Goal: Complete application form

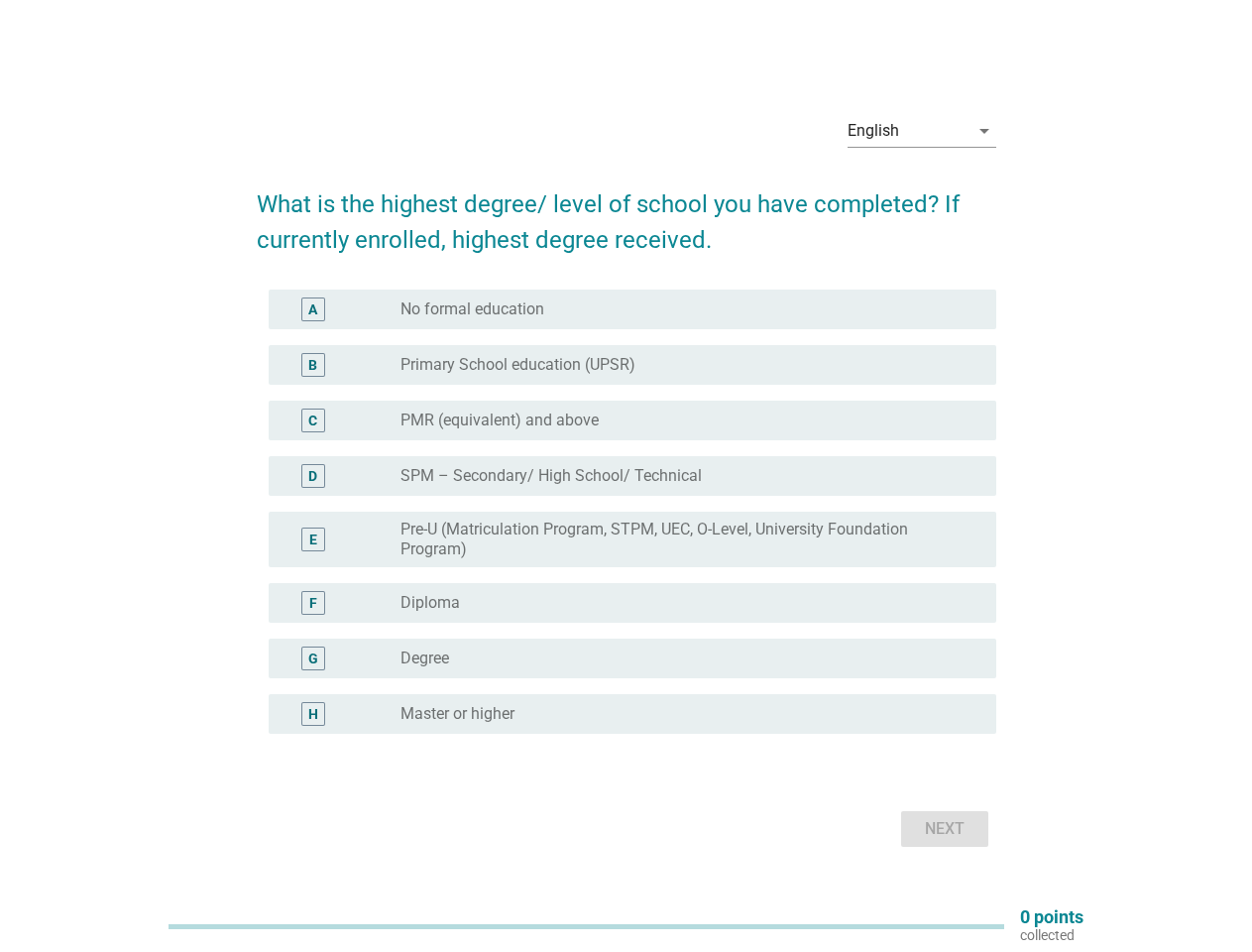
click at [627, 476] on label "SPM – Secondary/ High School/ Technical" at bounding box center [550, 476] width 301 height 20
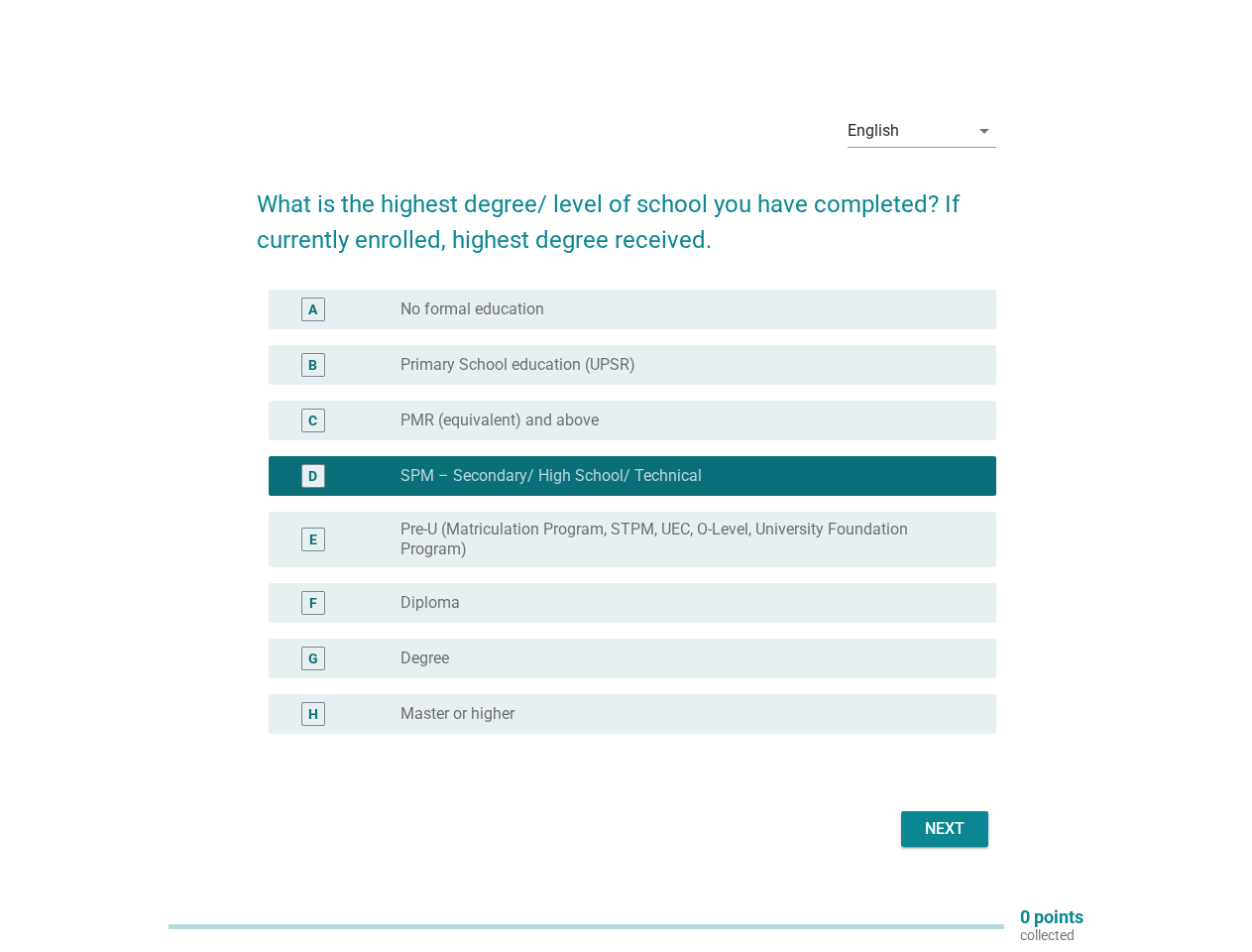
click at [922, 131] on div "English" at bounding box center [908, 131] width 121 height 32
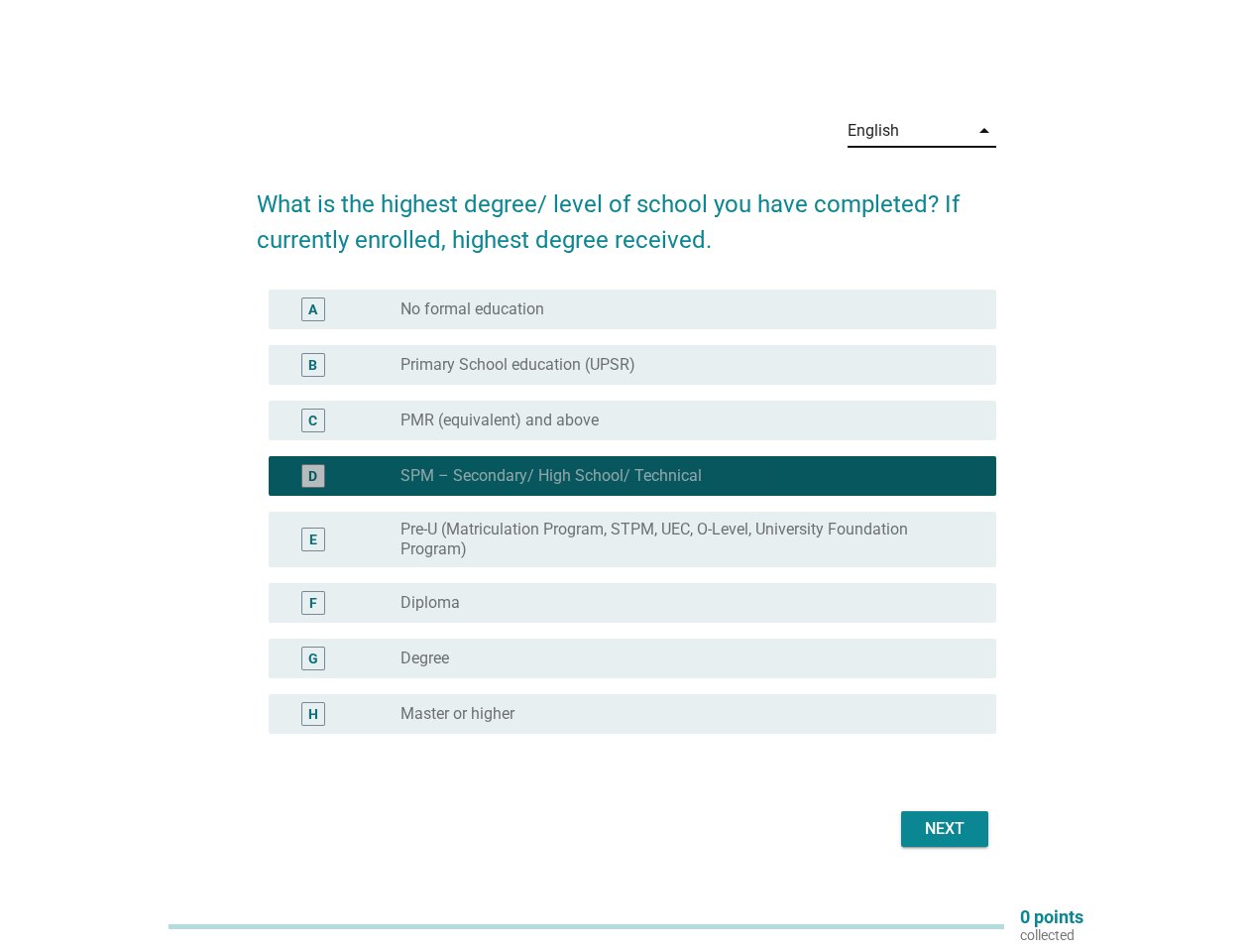
click at [627, 524] on label "Pre-U (Matriculation Program, STPM, UEC, O-Level, University Foundation Program)" at bounding box center [683, 540] width 564 height 40
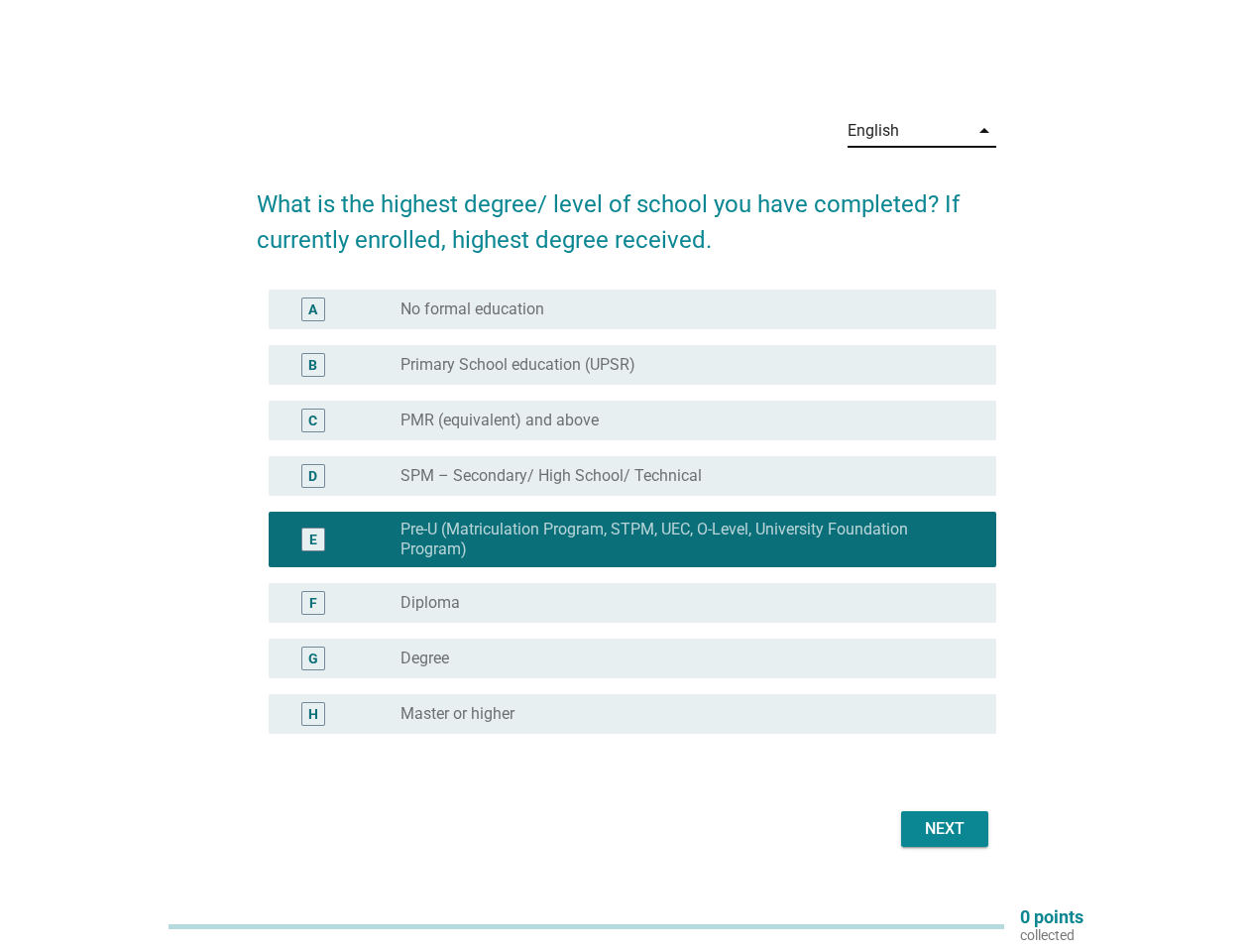
click at [627, 512] on div "E radio_button_checked Pre-U (Matriculation Program, STPM, UEC, O-Level, Univer…" at bounding box center [632, 540] width 727 height 56
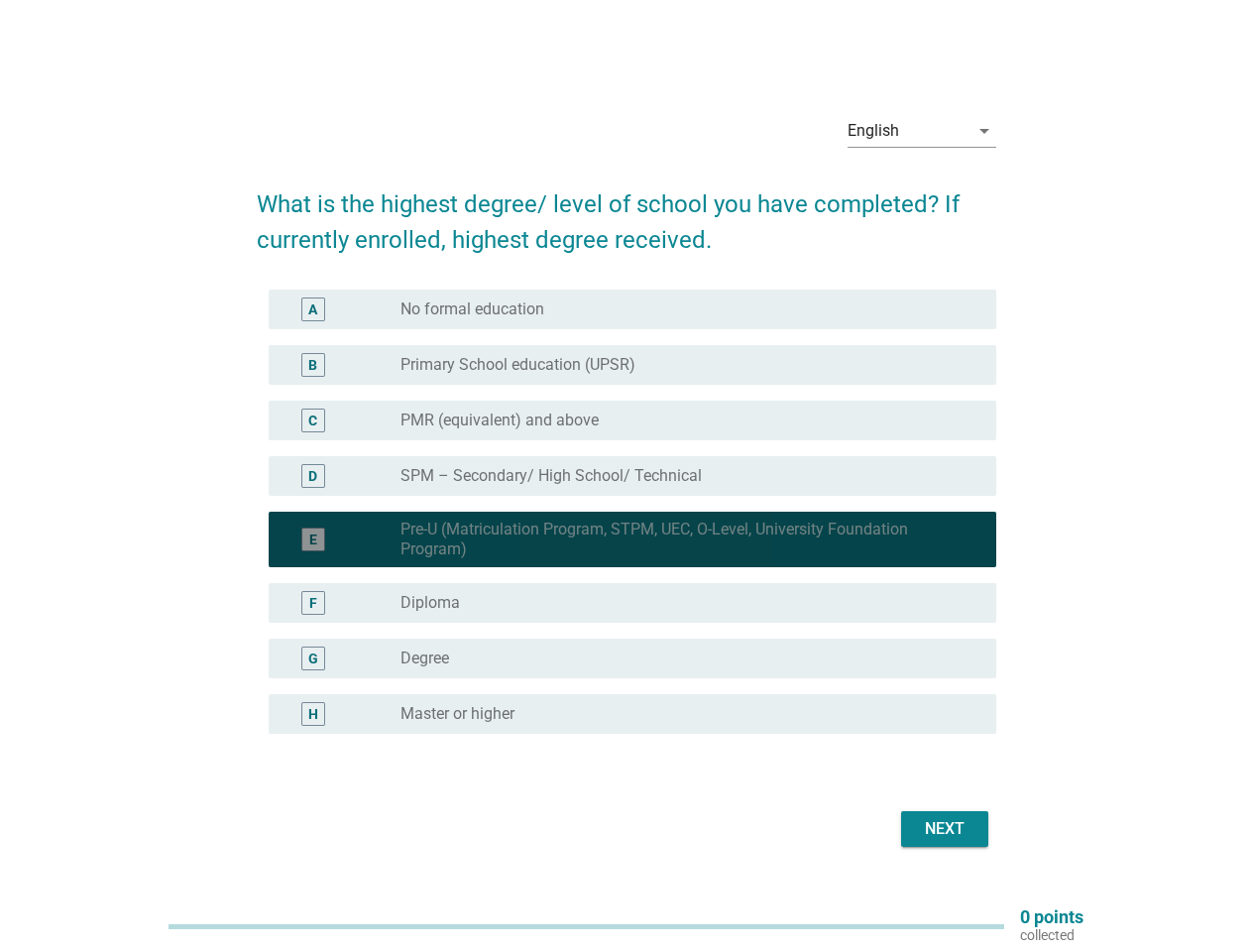
click at [632, 309] on div "radio_button_unchecked No formal education" at bounding box center [683, 309] width 564 height 20
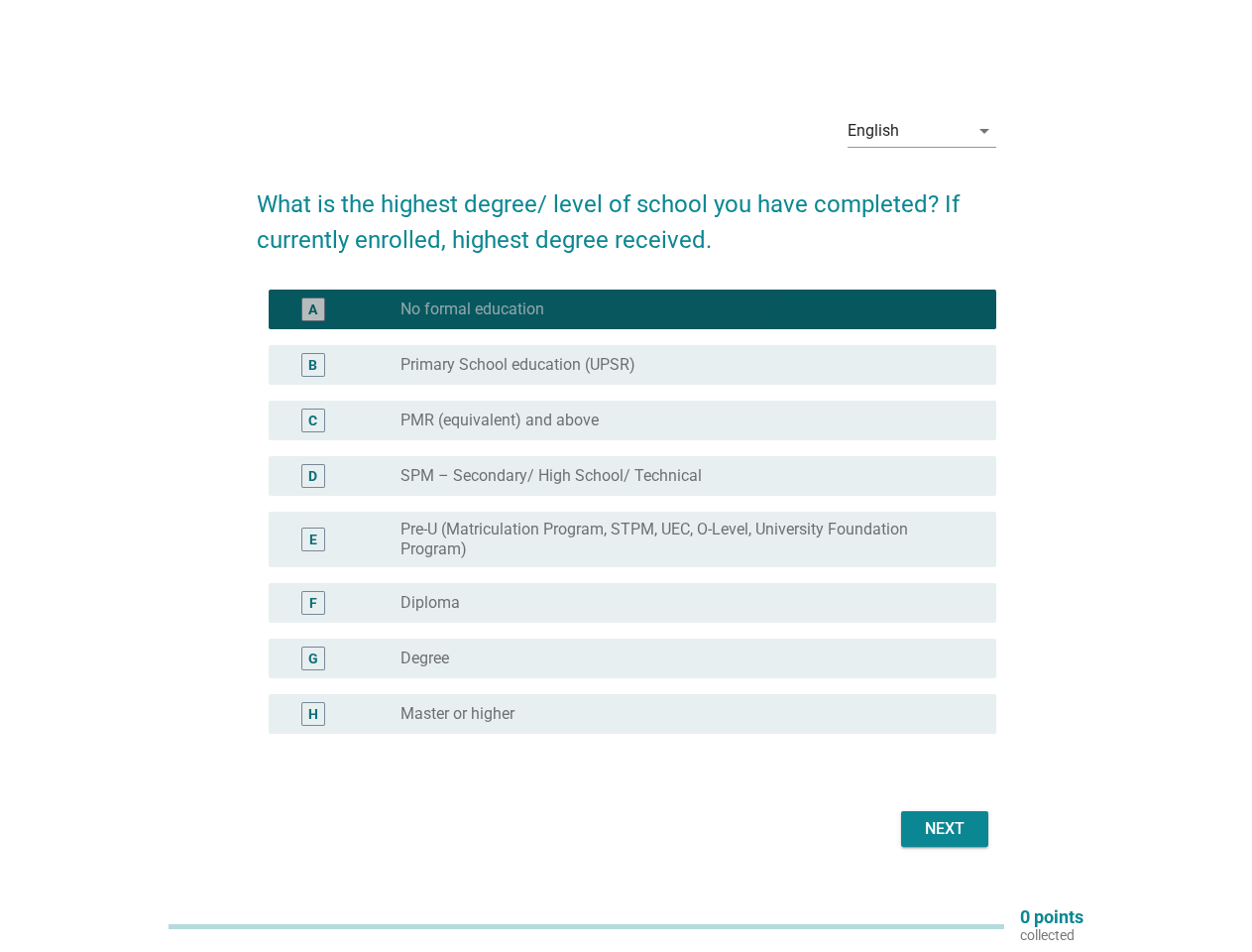
click at [472, 309] on label "No formal education" at bounding box center [472, 309] width 144 height 20
click at [632, 365] on label "Primary School education (UPSR)" at bounding box center [518, 365] width 235 height 20
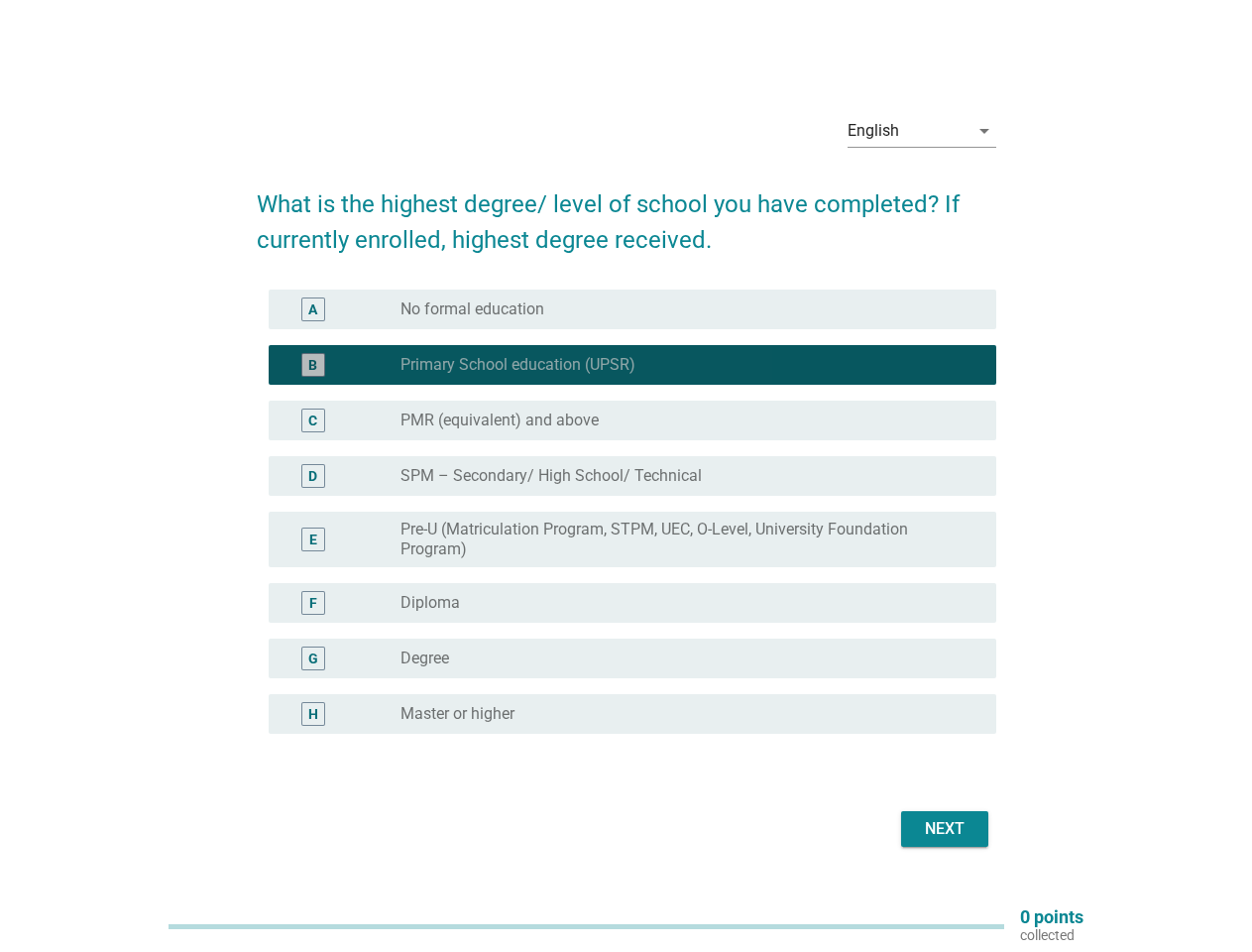
click at [518, 365] on label "Primary School education (UPSR)" at bounding box center [518, 365] width 235 height 20
click at [632, 420] on div "radio_button_unchecked PMR (equivalent) and above" at bounding box center [683, 420] width 564 height 20
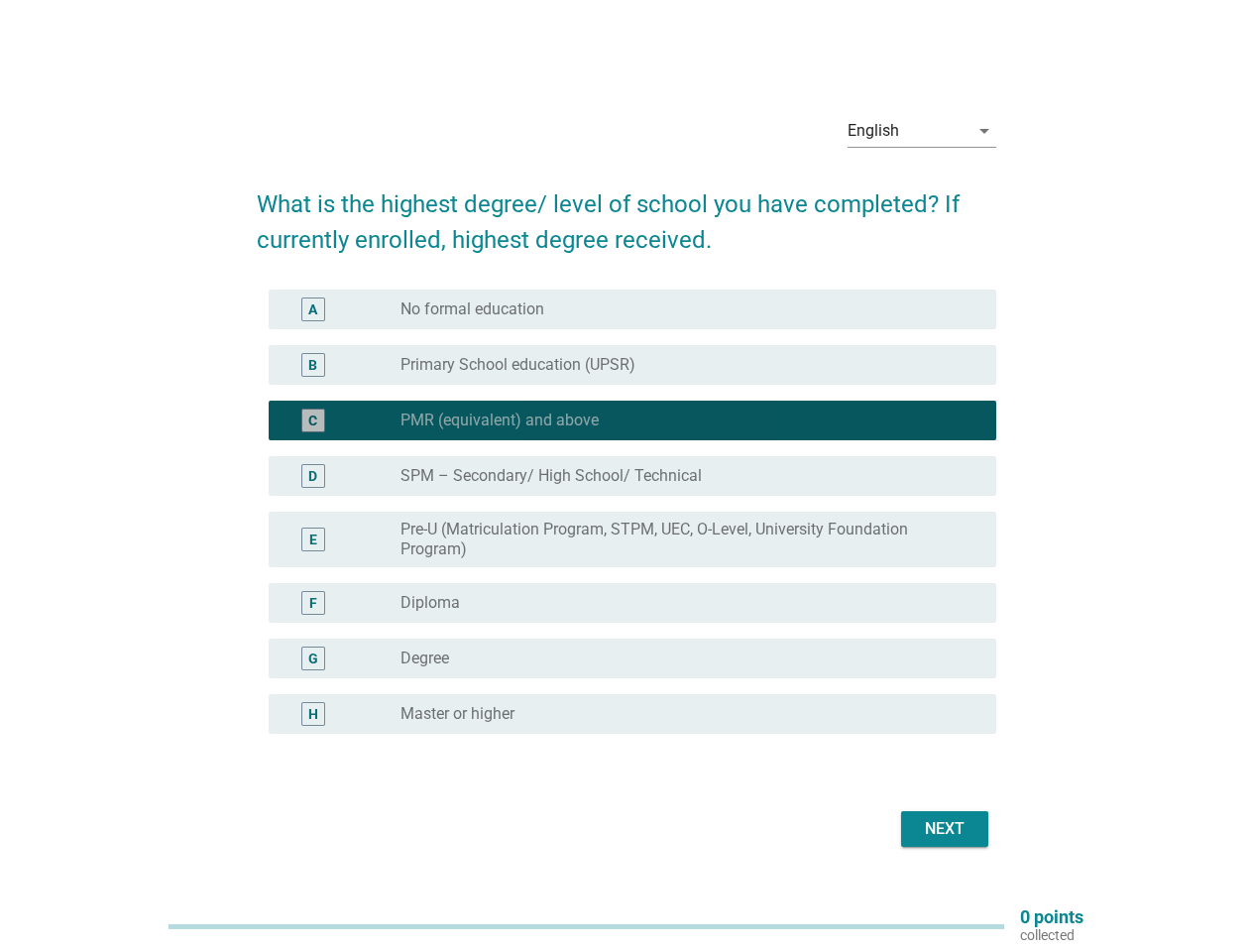
click at [500, 420] on label "PMR (equivalent) and above" at bounding box center [500, 420] width 199 height 20
